Goal: Navigation & Orientation: Go to known website

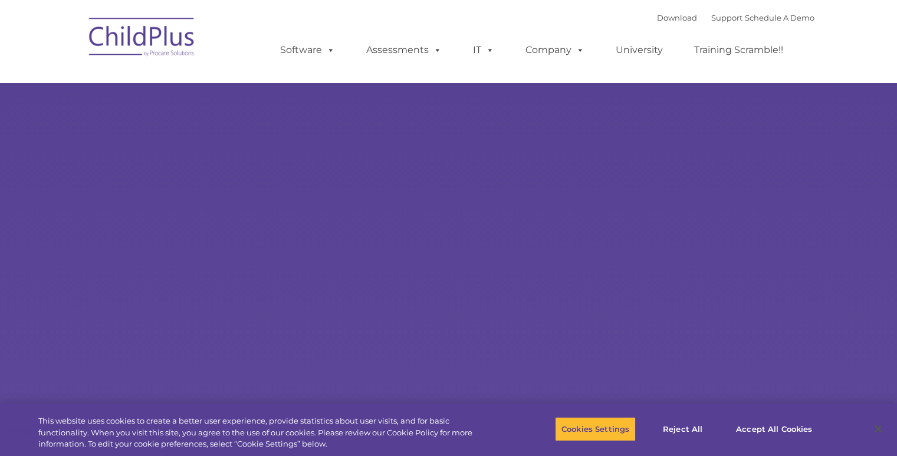
select select "MEDIUM"
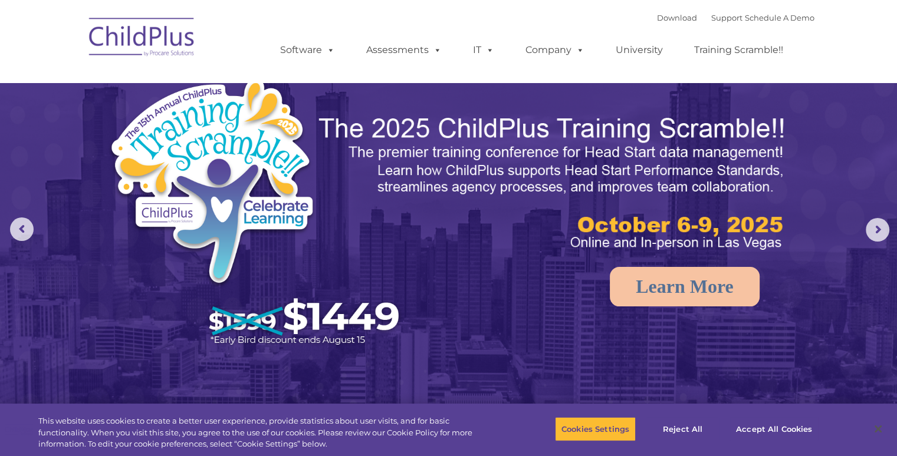
click at [130, 46] on img at bounding box center [142, 38] width 118 height 59
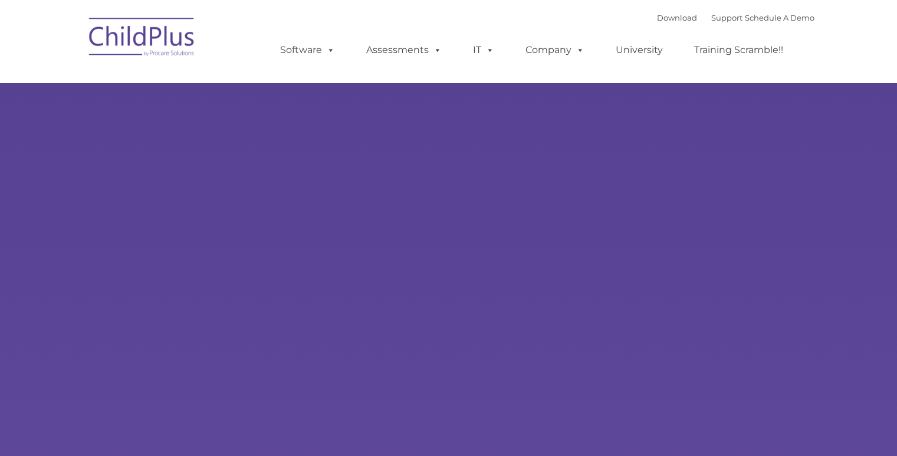
type input ""
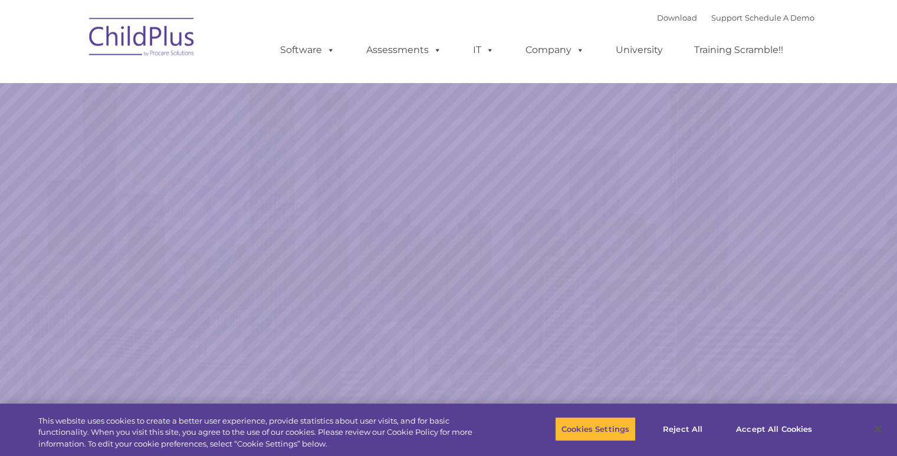
select select "MEDIUM"
